Goal: Task Accomplishment & Management: Manage account settings

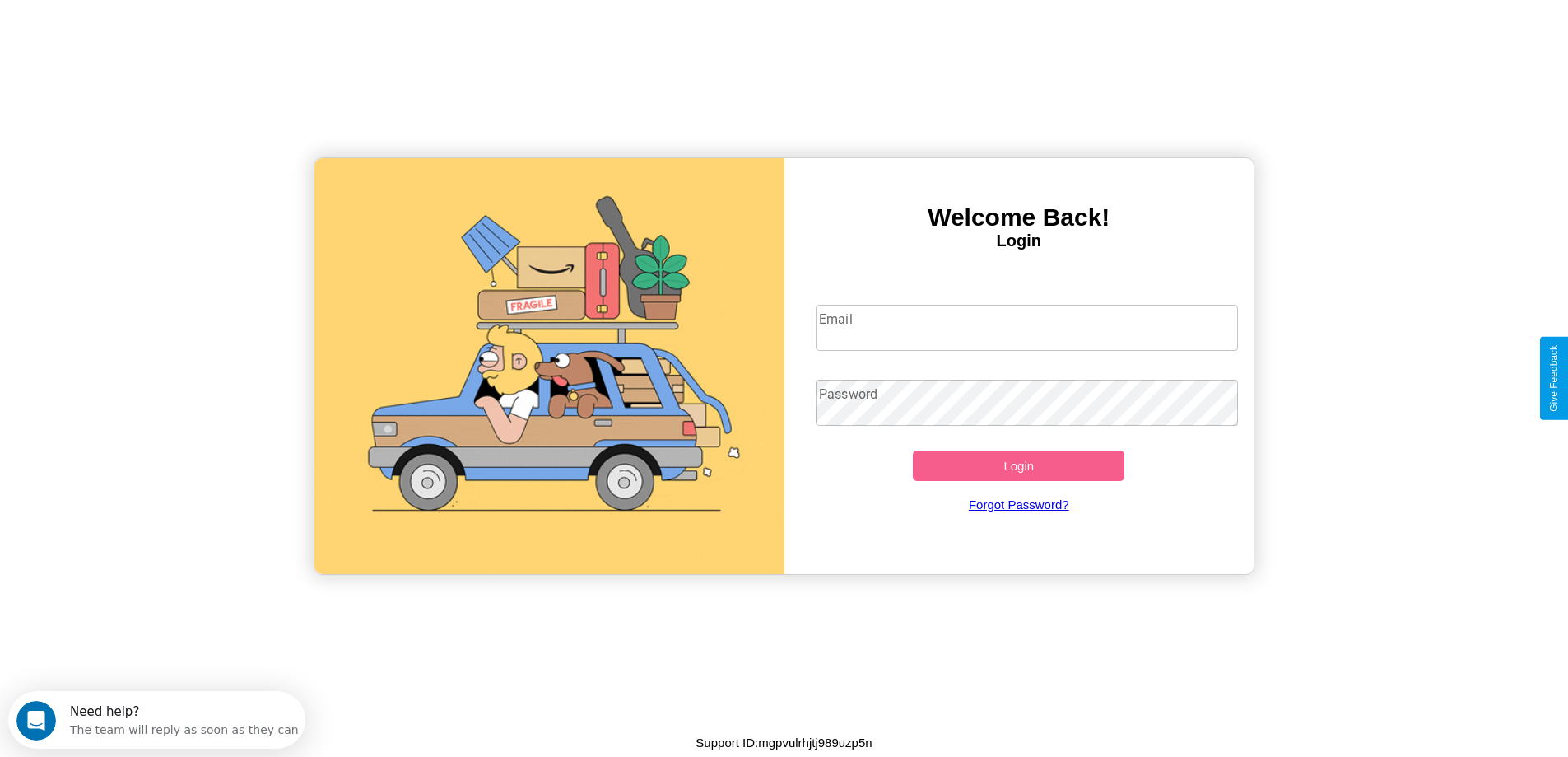
click at [1026, 328] on input "Email" at bounding box center [1026, 328] width 422 height 46
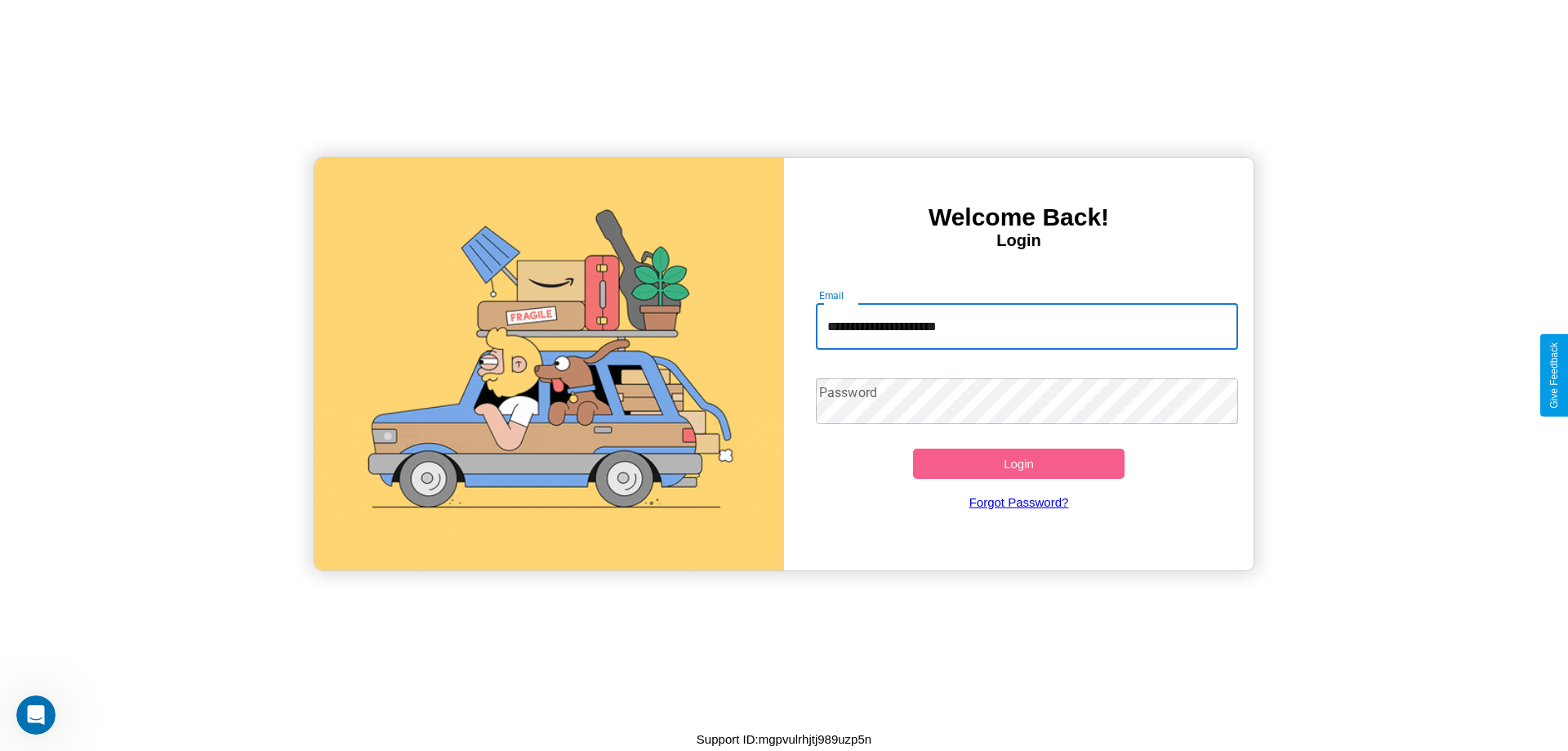
type input "**********"
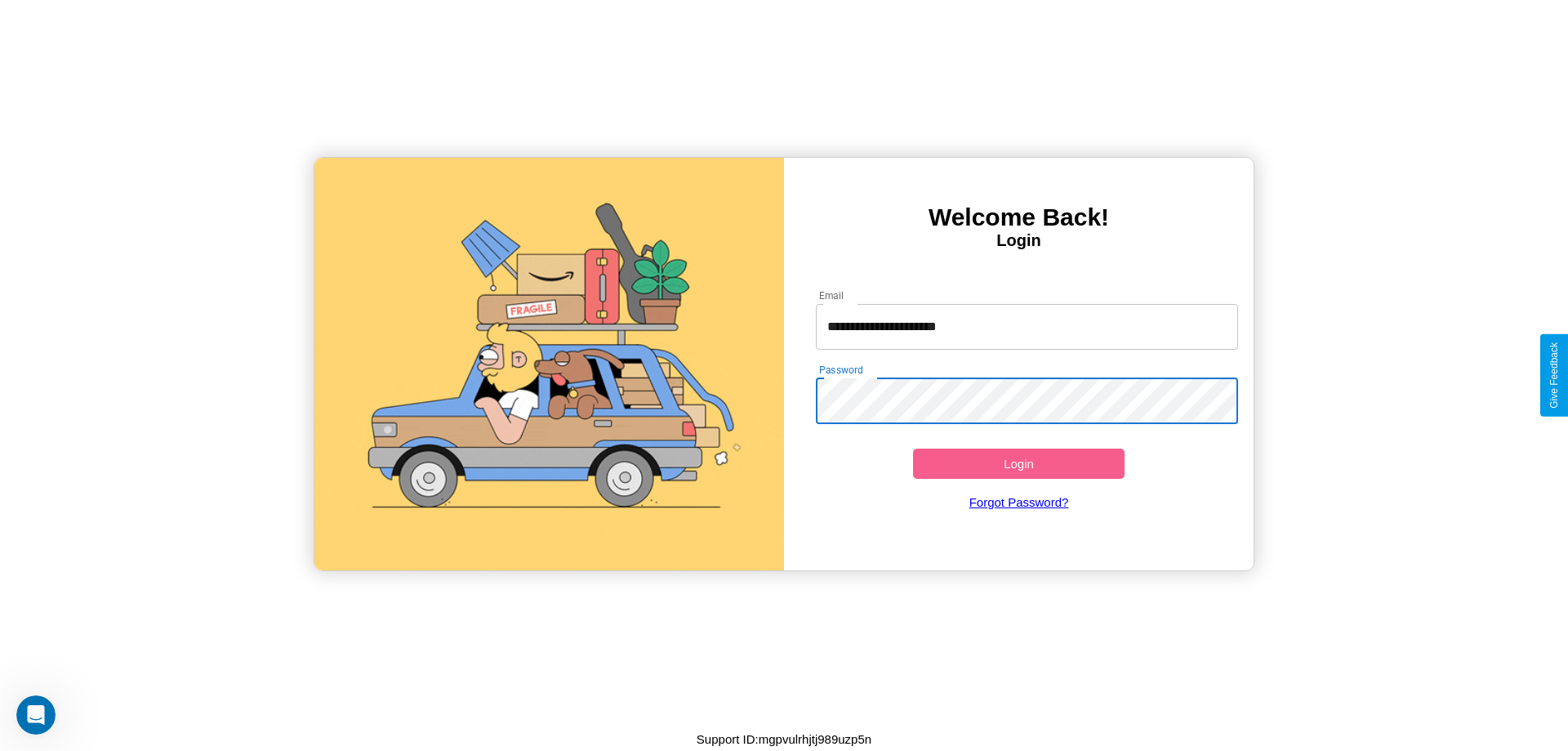
click at [1018, 463] on button "Login" at bounding box center [1018, 463] width 211 height 30
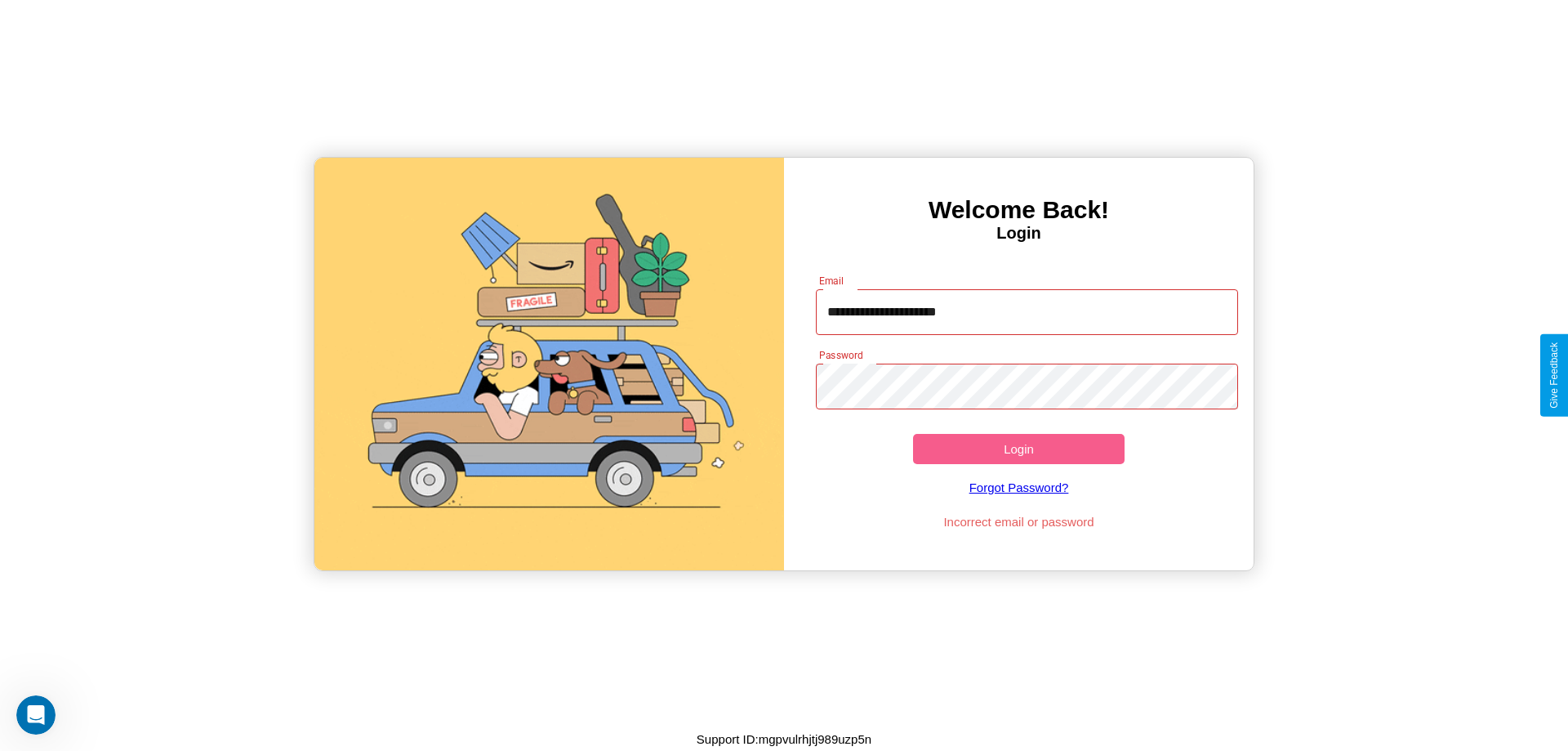
click at [1018, 448] on button "Login" at bounding box center [1018, 449] width 211 height 30
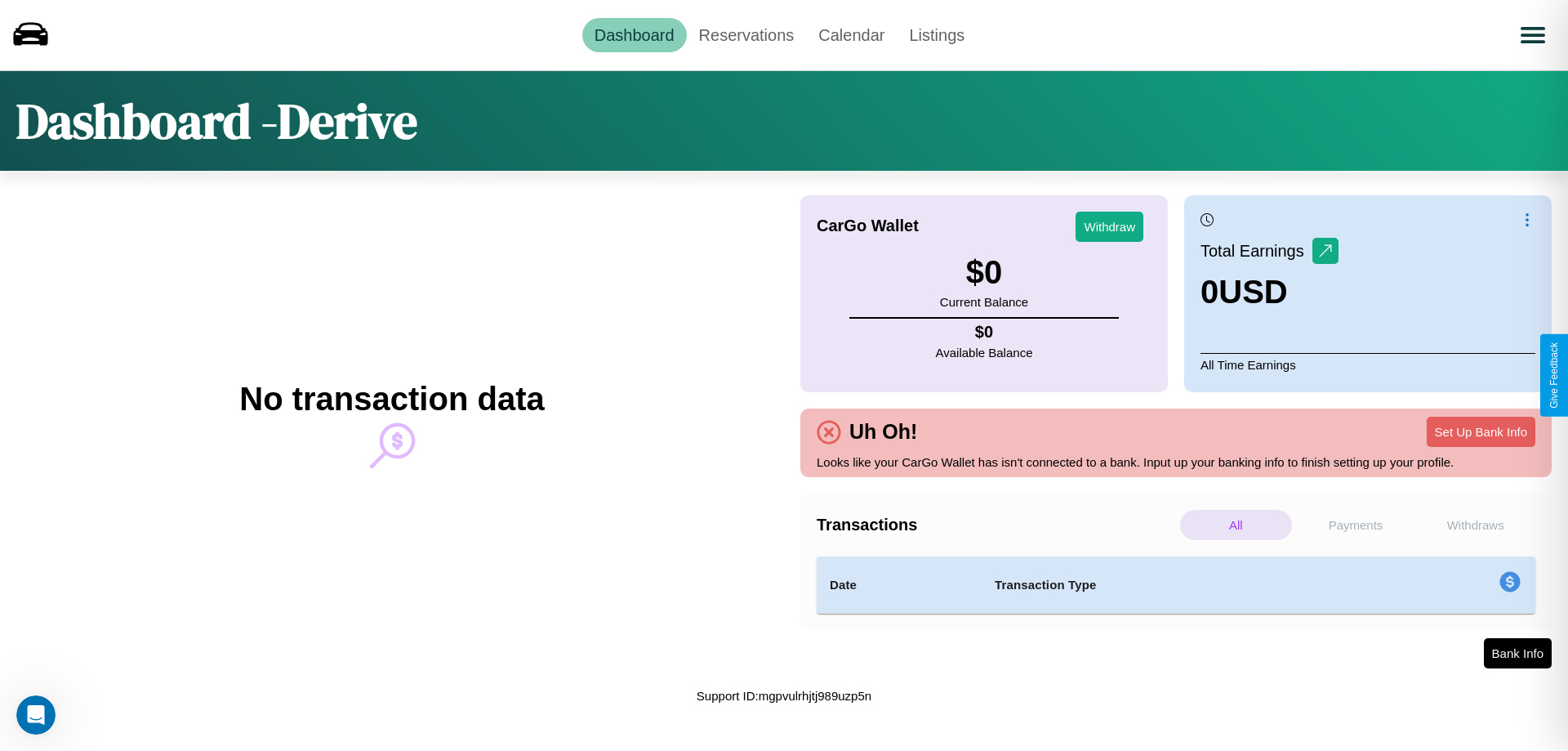
click at [1356, 524] on p "Payments" at bounding box center [1356, 524] width 112 height 30
click at [1475, 524] on p "Withdraws" at bounding box center [1475, 524] width 112 height 30
click at [746, 35] on link "Reservations" at bounding box center [747, 35] width 120 height 35
